Goal: Task Accomplishment & Management: Manage account settings

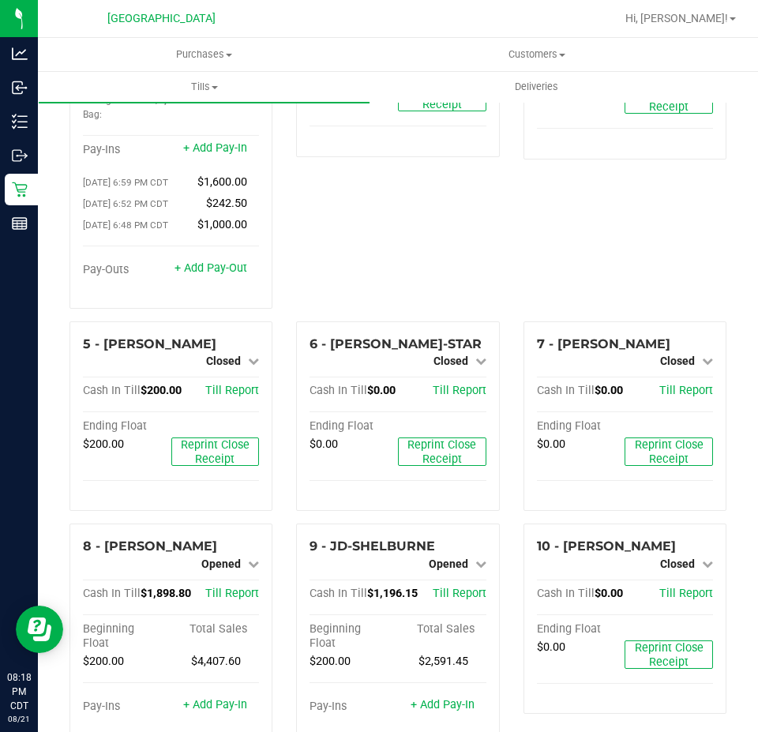
scroll to position [316, 0]
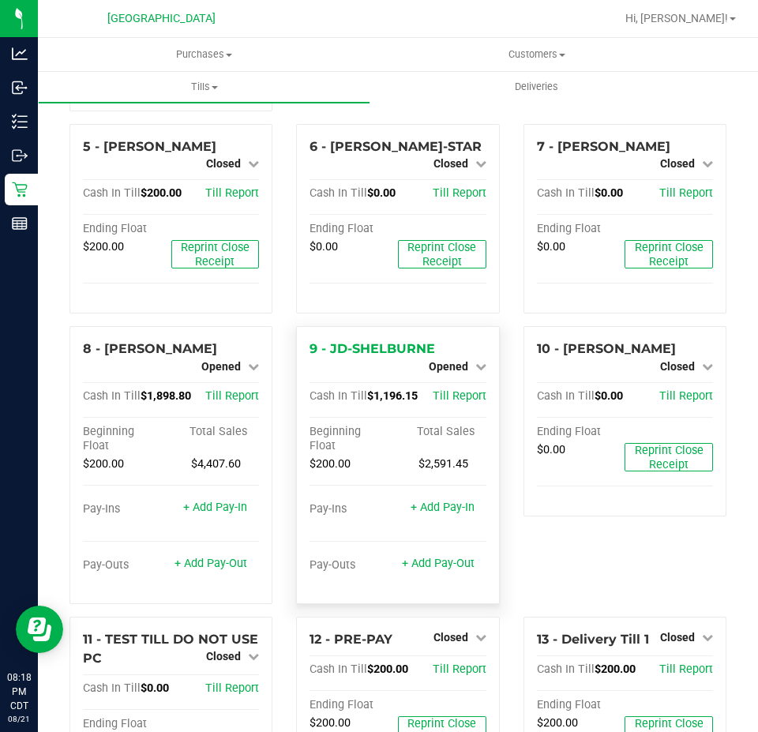
click at [449, 359] on div "Opened" at bounding box center [458, 366] width 58 height 19
click at [475, 361] on icon at bounding box center [480, 366] width 11 height 11
click at [442, 373] on link "Close Till" at bounding box center [450, 379] width 43 height 13
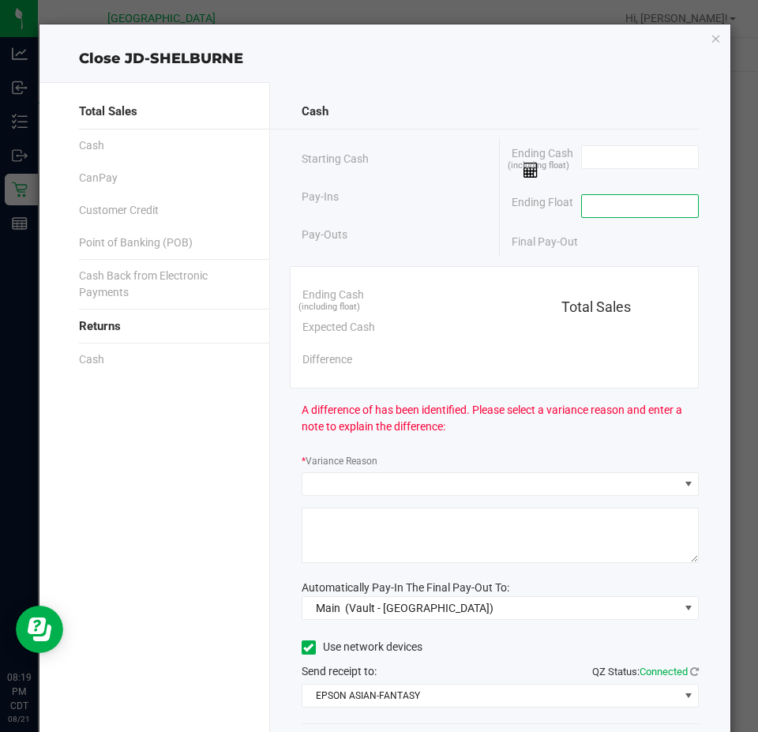
click at [633, 216] on input at bounding box center [640, 206] width 116 height 22
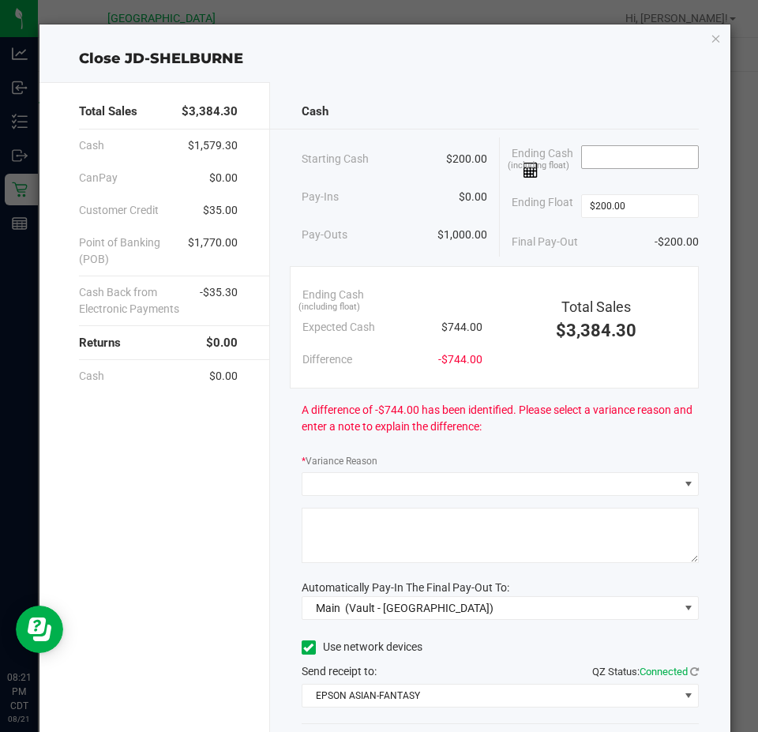
type input "$200.00"
click at [635, 163] on input at bounding box center [640, 157] width 116 height 22
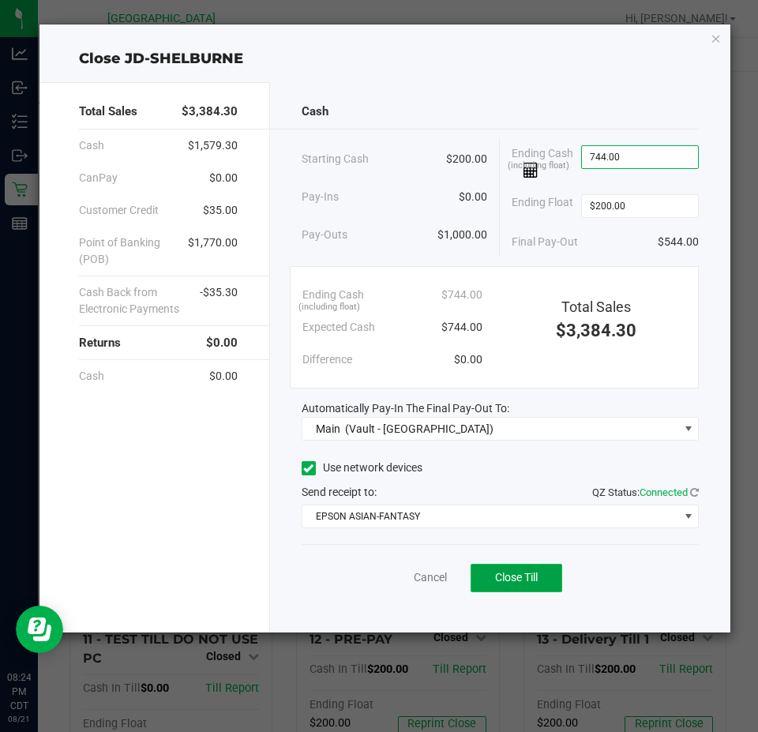
type input "$744.00"
click at [520, 566] on button "Close Till" at bounding box center [516, 577] width 92 height 28
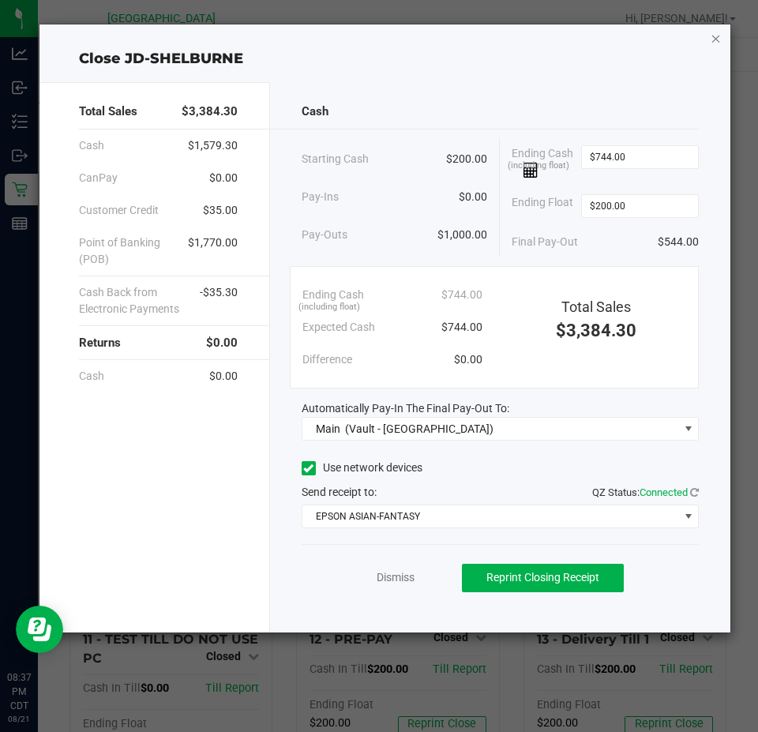
click at [711, 30] on icon "button" at bounding box center [715, 37] width 11 height 19
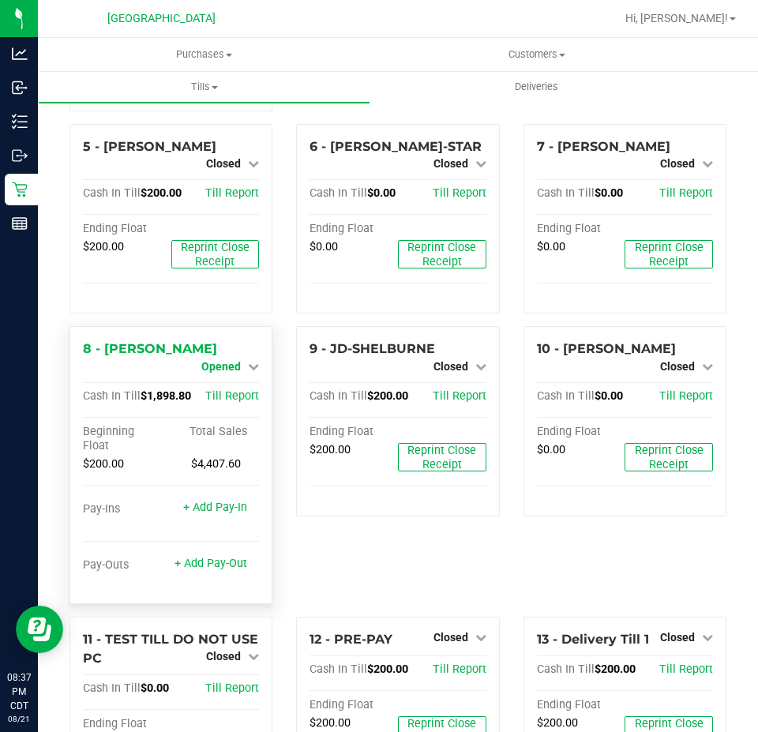
click at [213, 360] on span "Opened" at bounding box center [220, 366] width 39 height 13
click at [242, 370] on div "Close Till" at bounding box center [223, 380] width 117 height 20
click at [227, 373] on link "Close Till" at bounding box center [223, 379] width 43 height 13
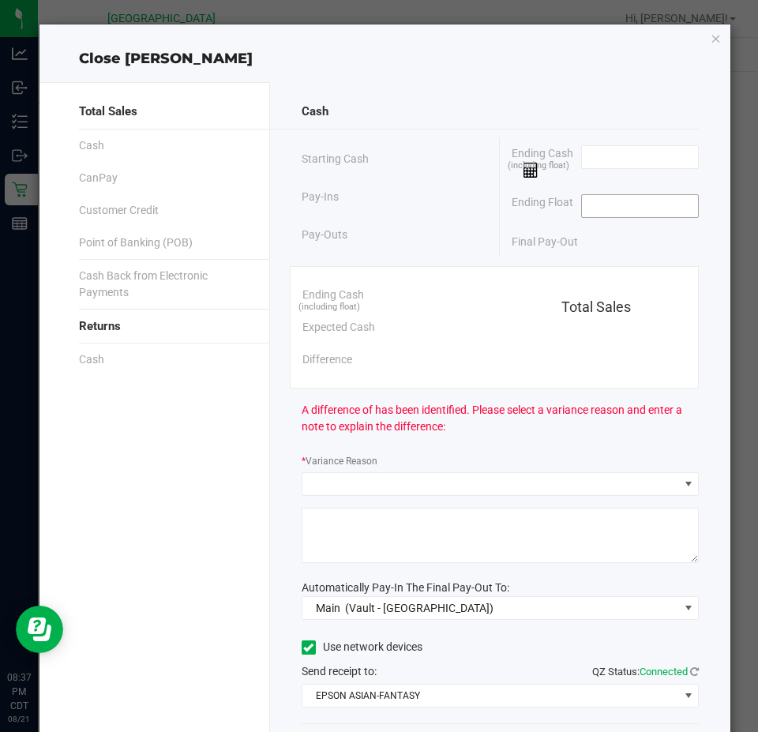
click at [586, 208] on input at bounding box center [640, 206] width 116 height 22
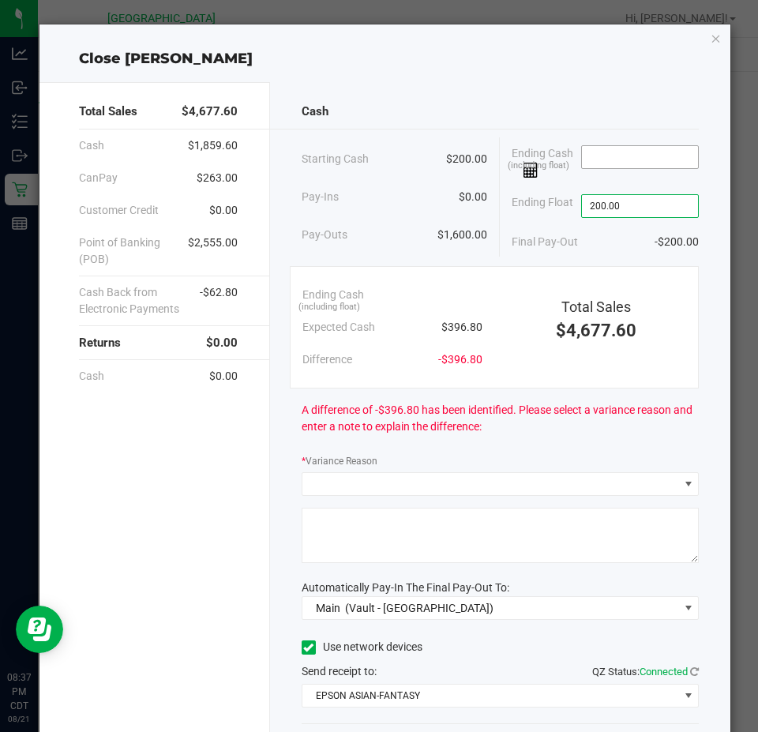
type input "$200.00"
click at [632, 155] on input at bounding box center [640, 157] width 116 height 22
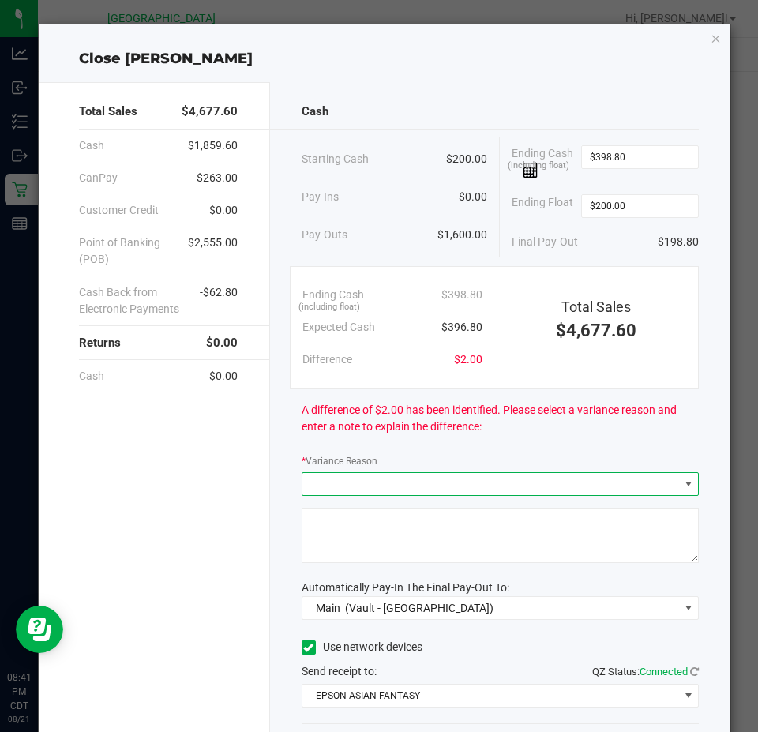
click at [392, 480] on span at bounding box center [490, 484] width 376 height 22
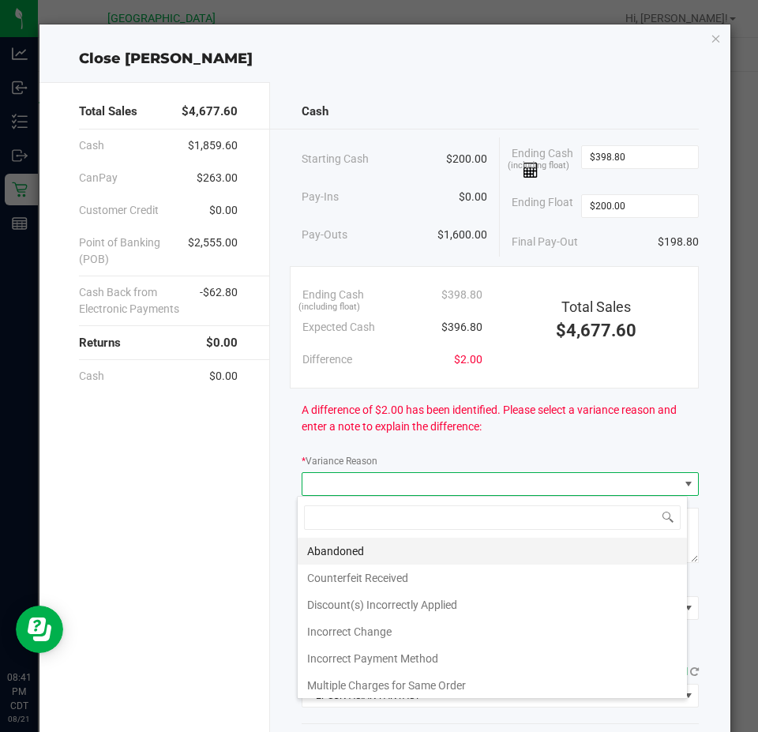
scroll to position [24, 390]
type input "398.8"
click at [596, 157] on input "398.8" at bounding box center [640, 157] width 116 height 22
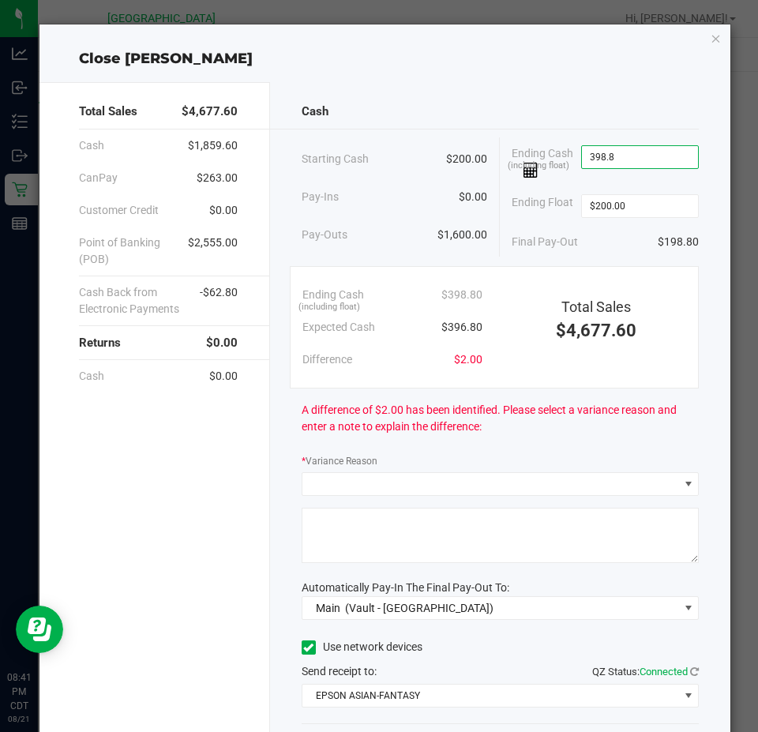
click at [596, 157] on input "398.8" at bounding box center [640, 157] width 116 height 22
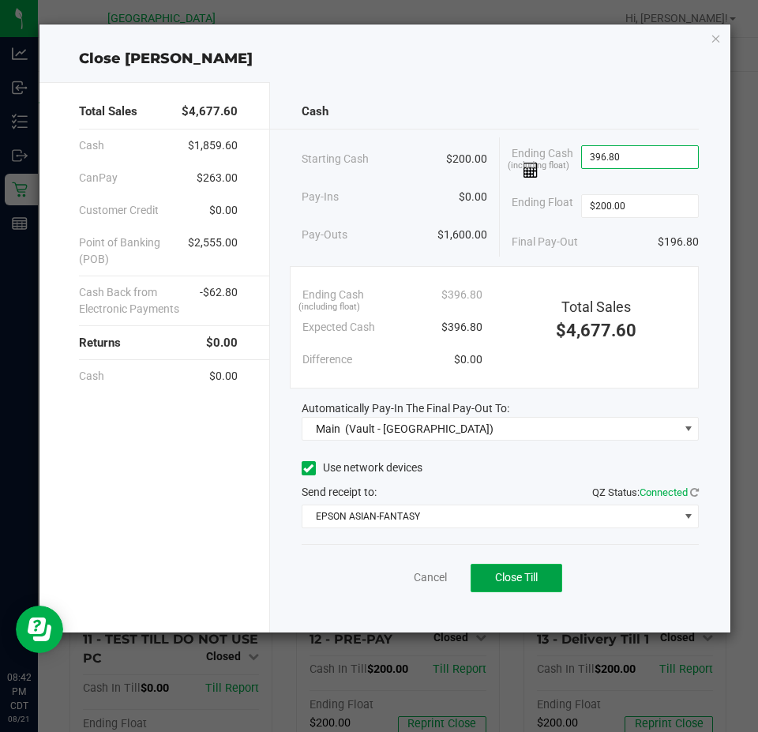
type input "$396.80"
click at [526, 589] on button "Close Till" at bounding box center [516, 577] width 92 height 28
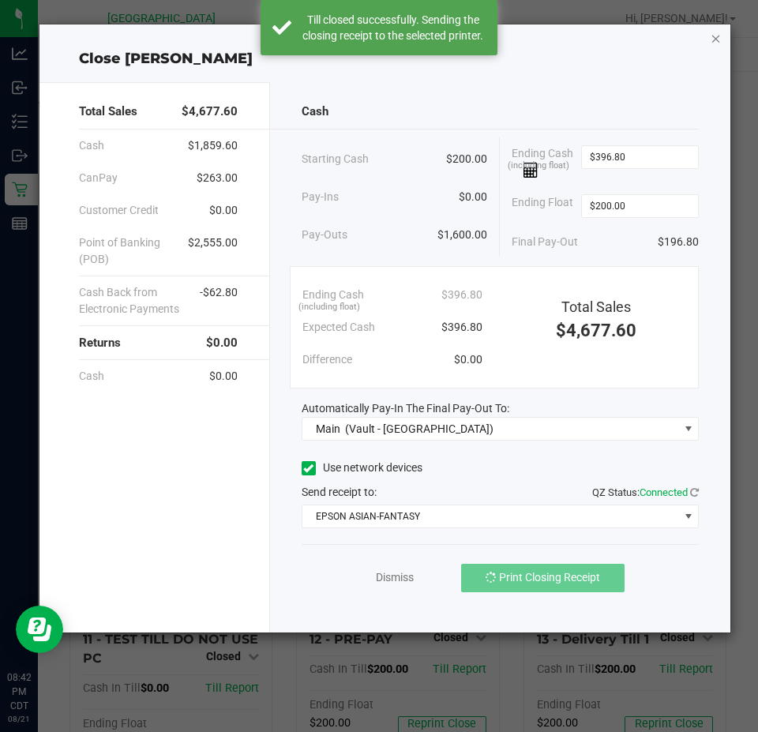
click at [711, 45] on icon "button" at bounding box center [715, 37] width 11 height 19
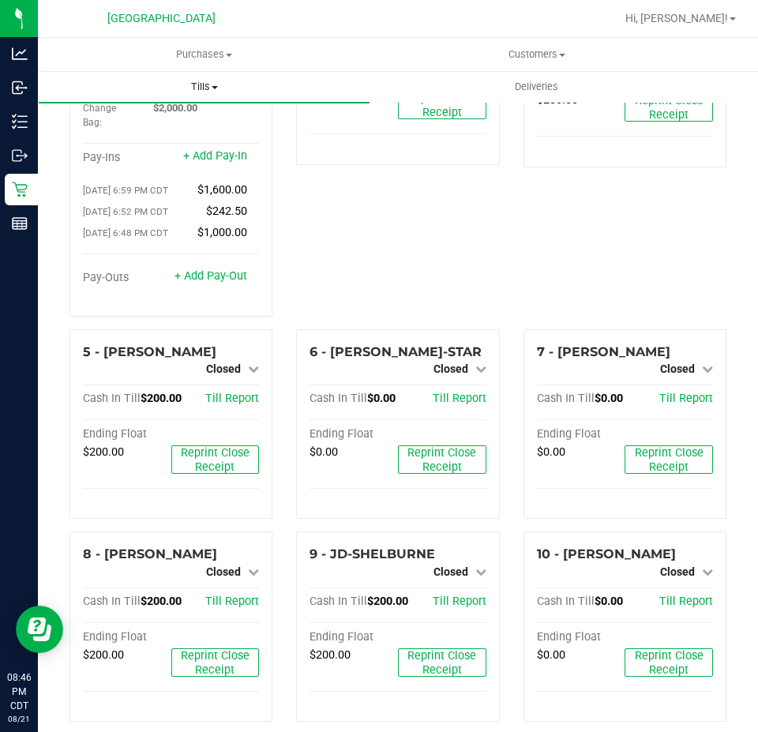
scroll to position [0, 0]
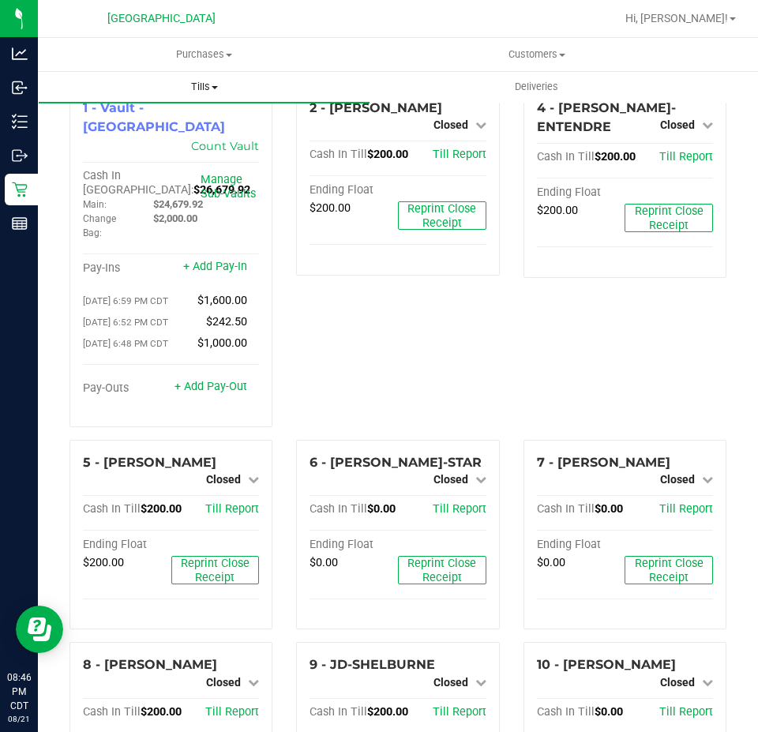
click at [215, 81] on span "Tills" at bounding box center [204, 87] width 331 height 14
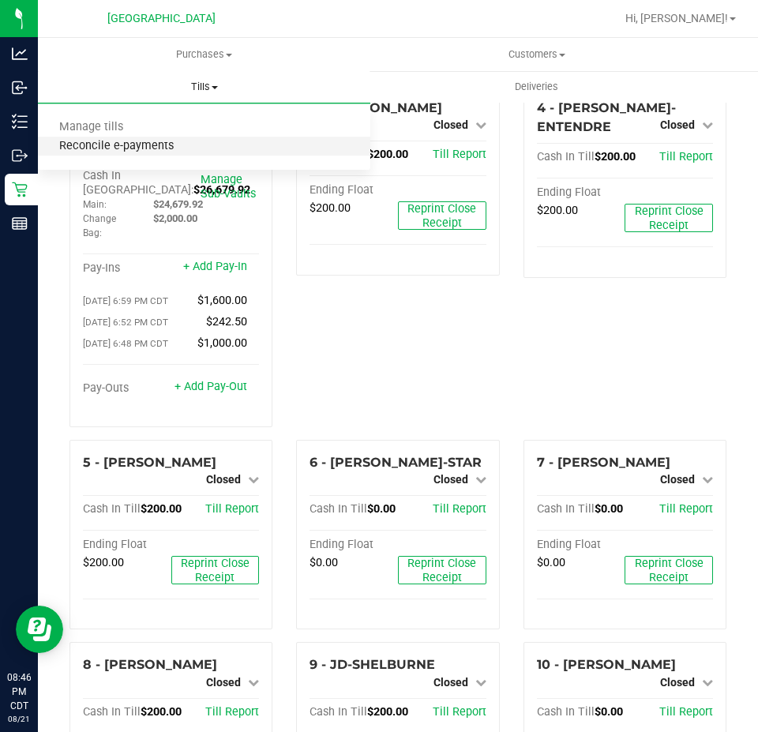
click at [117, 148] on span "Reconcile e-payments" at bounding box center [116, 146] width 157 height 13
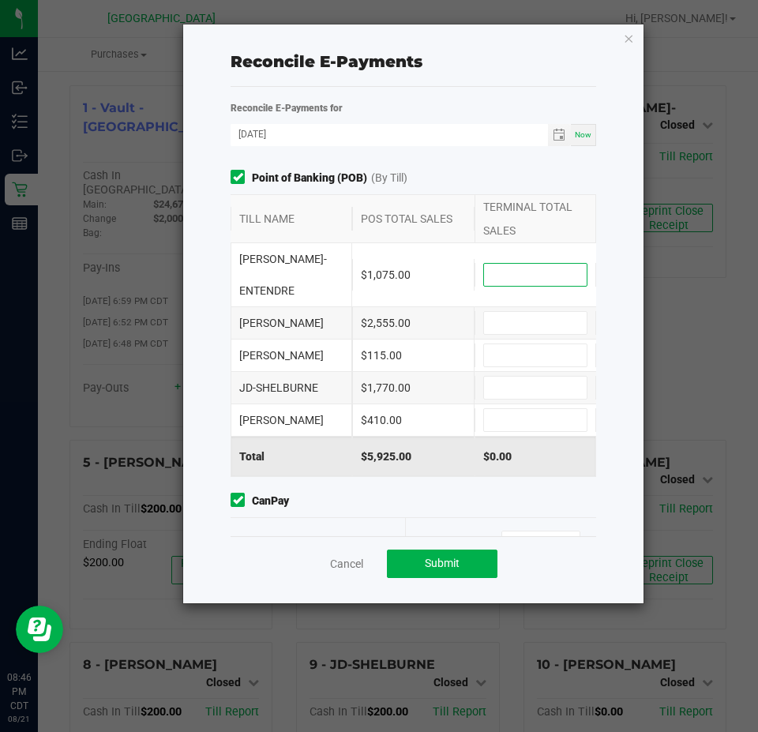
click at [519, 264] on input at bounding box center [535, 275] width 103 height 22
type input "$1,075.00"
click at [529, 312] on input at bounding box center [535, 323] width 103 height 22
type input "$2,555.00"
click at [522, 344] on input at bounding box center [535, 355] width 103 height 22
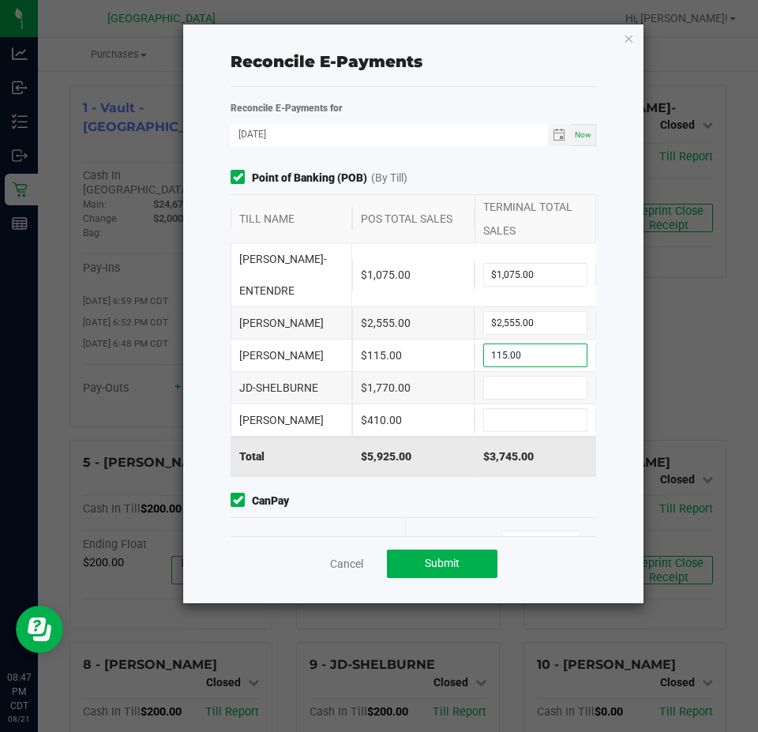
type input "$115.00"
drag, startPoint x: 522, startPoint y: 343, endPoint x: 526, endPoint y: 361, distance: 18.6
click at [522, 372] on div "JD-SHELBURNE $1,770.00" at bounding box center [412, 388] width 365 height 32
click at [526, 376] on input at bounding box center [535, 387] width 103 height 22
type input "$1,770.00"
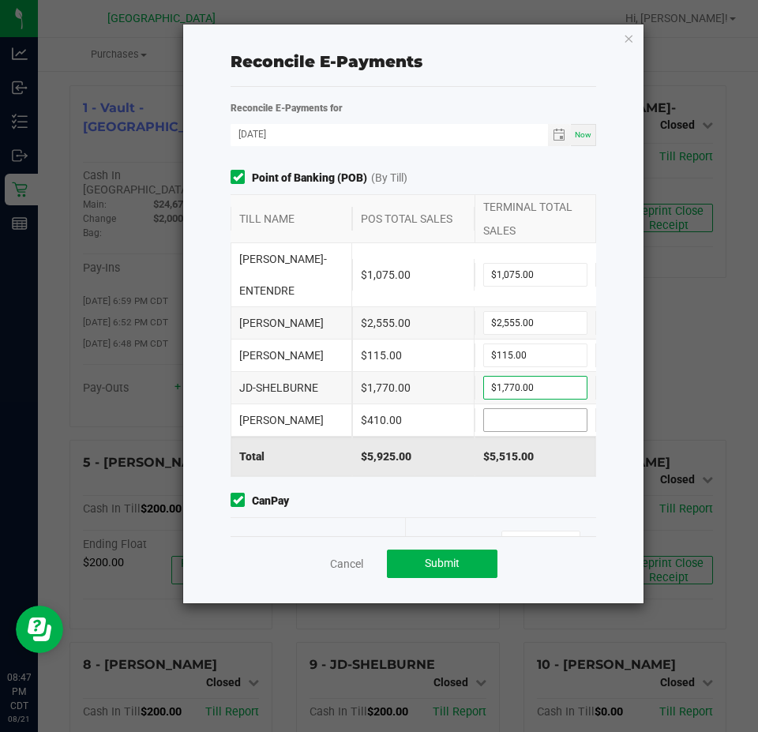
click at [491, 409] on input at bounding box center [535, 420] width 103 height 22
type input "$410.00"
click at [460, 458] on div "Point of Banking (POB) (By Till) TILL NAME POS TOTAL SALES TERMINAL TOTAL SALES…" at bounding box center [413, 353] width 389 height 366
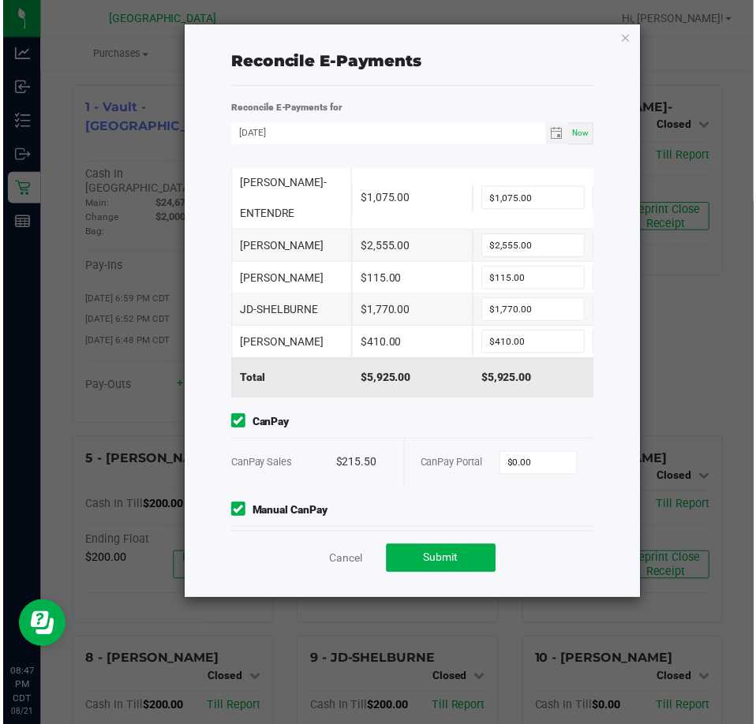
scroll to position [149, 0]
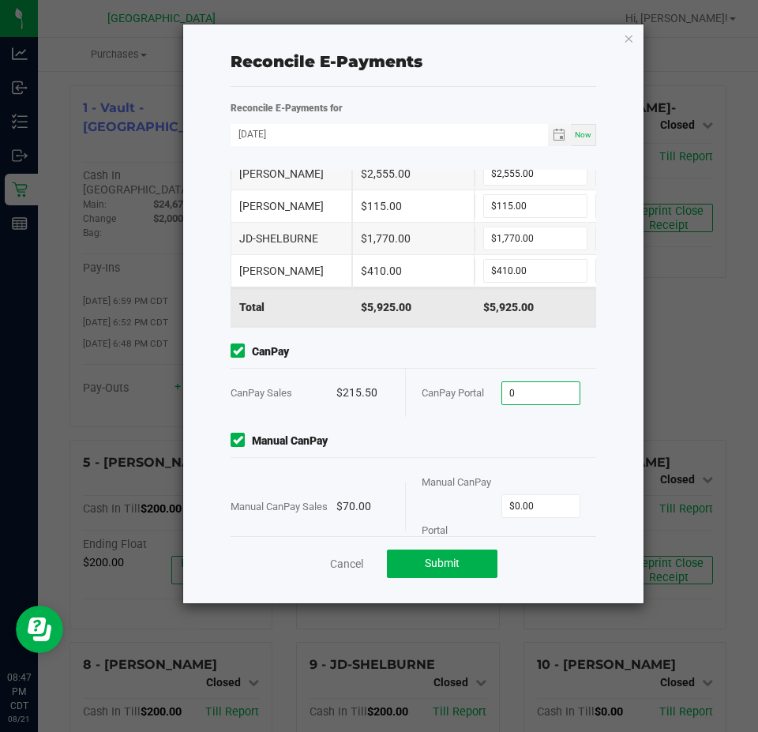
click at [532, 382] on input "0" at bounding box center [541, 393] width 78 height 22
type input "$215.50"
click at [530, 495] on input "0" at bounding box center [541, 506] width 78 height 22
type input "$70.00"
click at [473, 579] on div "Cancel Submit" at bounding box center [412, 563] width 365 height 54
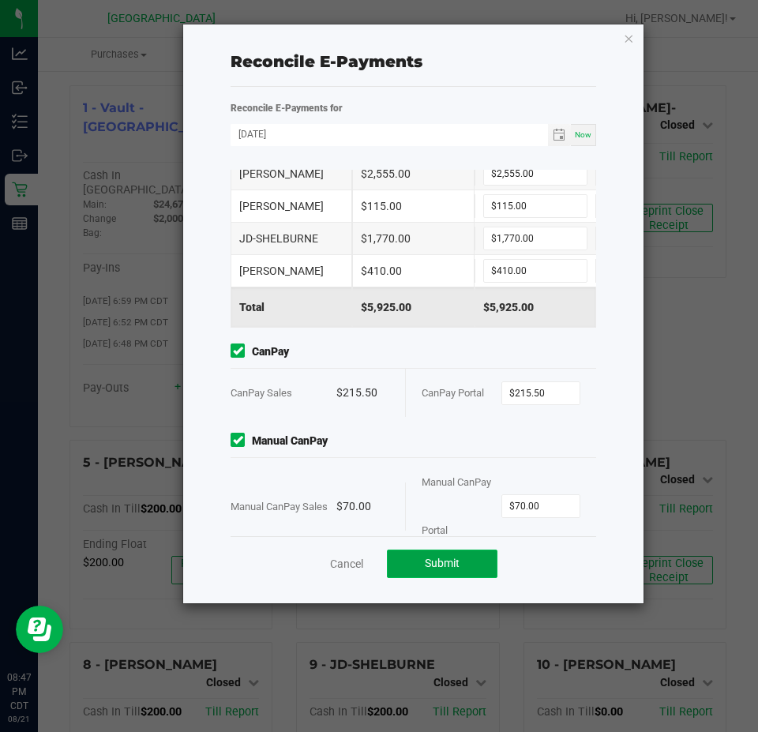
click at [482, 573] on button "Submit" at bounding box center [442, 563] width 110 height 28
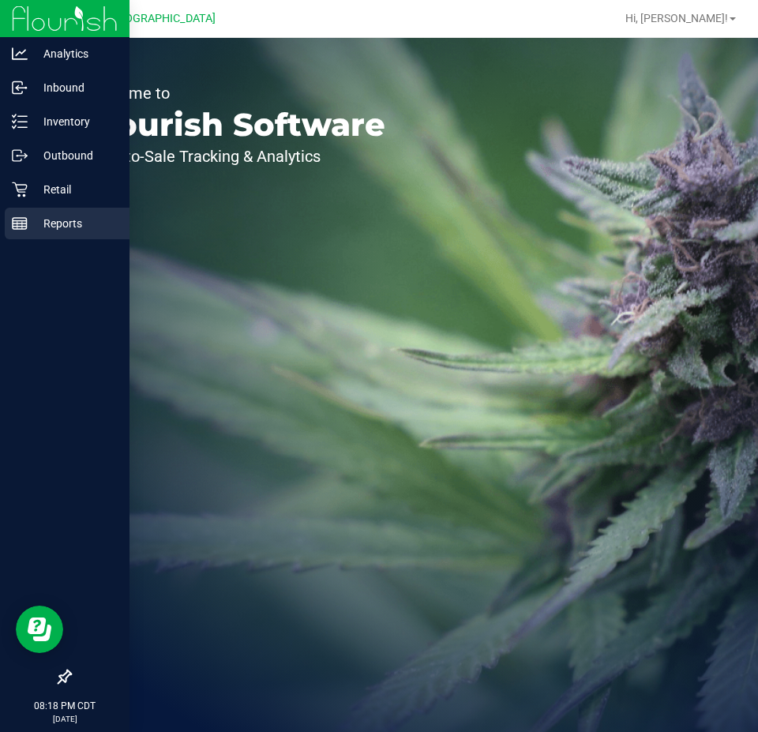
click at [13, 218] on icon at bounding box center [20, 223] width 16 height 16
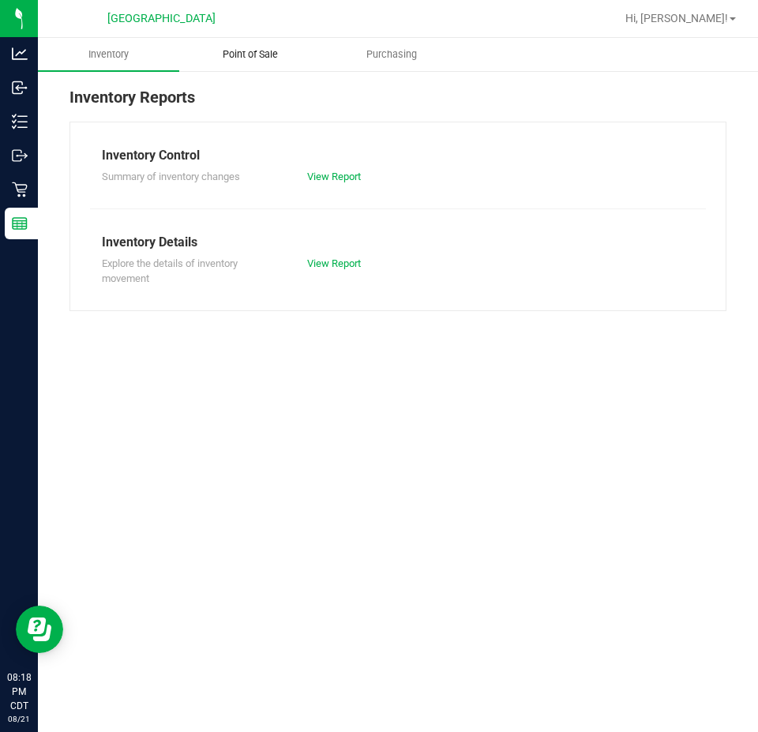
click at [264, 54] on span "Point of Sale" at bounding box center [250, 54] width 98 height 14
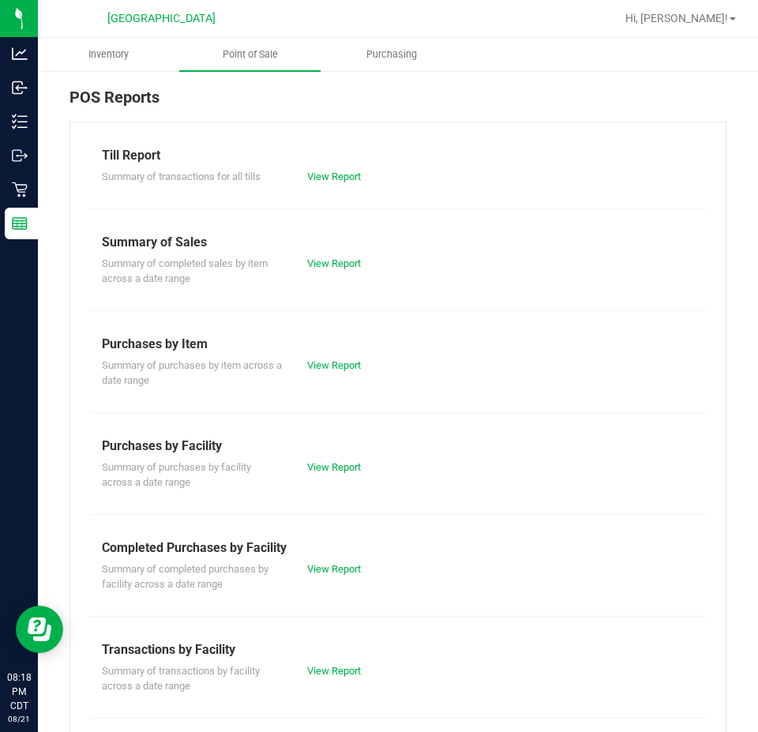
click at [337, 575] on div "View Report" at bounding box center [346, 569] width 103 height 16
click at [331, 565] on link "View Report" at bounding box center [334, 569] width 54 height 12
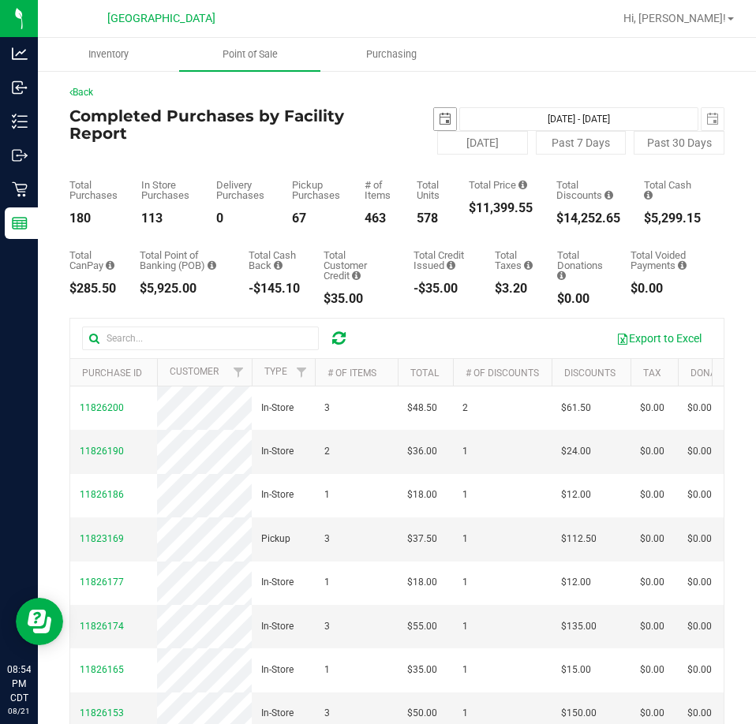
click at [439, 115] on span "select" at bounding box center [445, 119] width 13 height 13
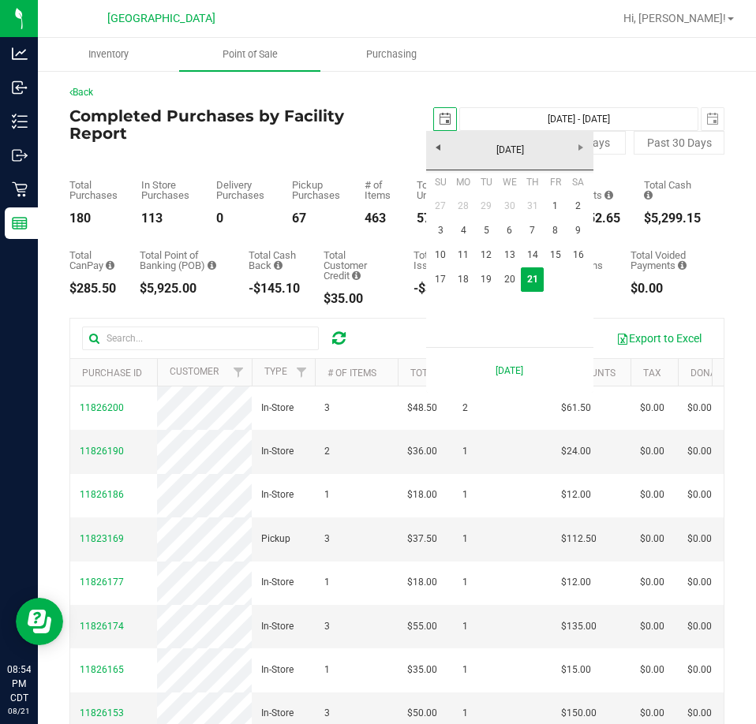
scroll to position [0, 39]
click at [466, 278] on link "18" at bounding box center [463, 280] width 23 height 24
type input "2025-08-18"
type input "Aug 18, 2025 - Aug 21, 2025"
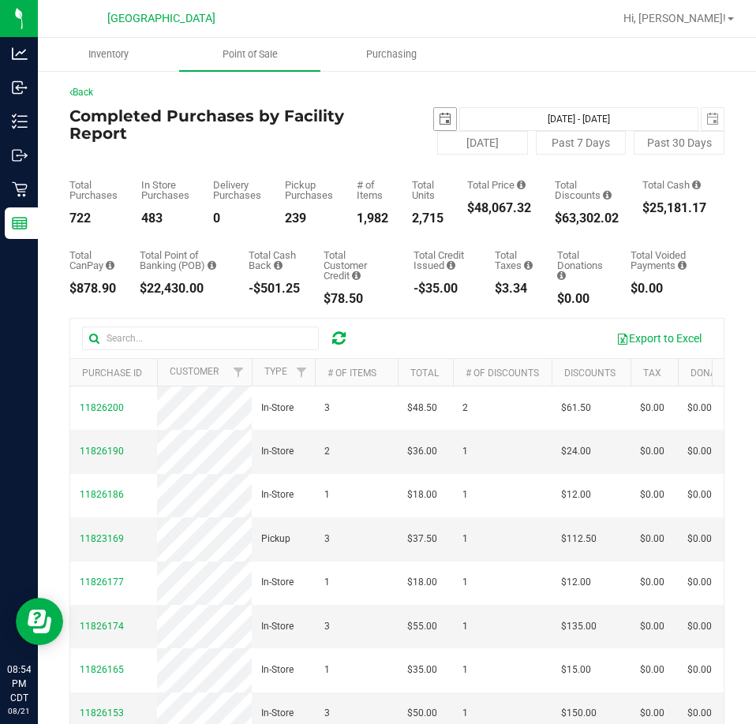
click at [443, 114] on span "select" at bounding box center [445, 119] width 13 height 13
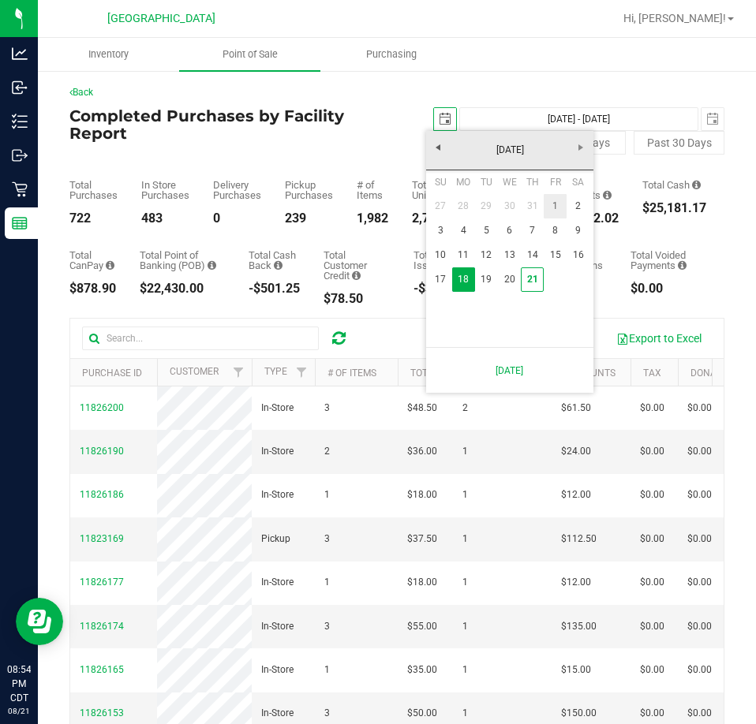
click at [549, 200] on link "1" at bounding box center [555, 206] width 23 height 24
type input "2025-08-01"
type input "Aug 1, 2025 - Aug 21, 2025"
